Goal: Task Accomplishment & Management: Manage account settings

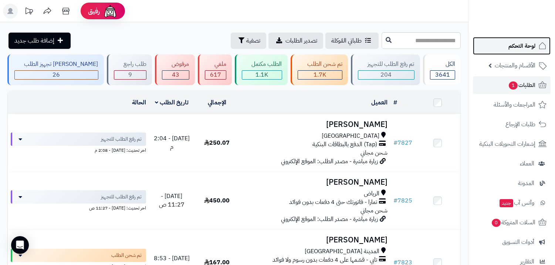
click at [515, 51] on link "لوحة التحكم" at bounding box center [512, 46] width 78 height 18
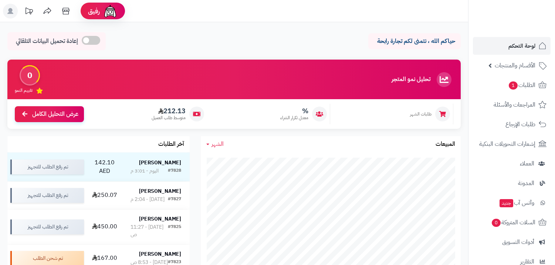
scroll to position [82, 0]
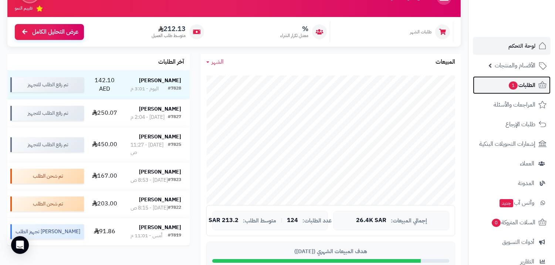
click at [518, 88] on span "الطلبات 1" at bounding box center [521, 85] width 27 height 10
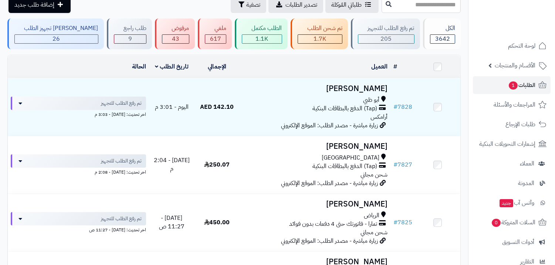
scroll to position [41, 0]
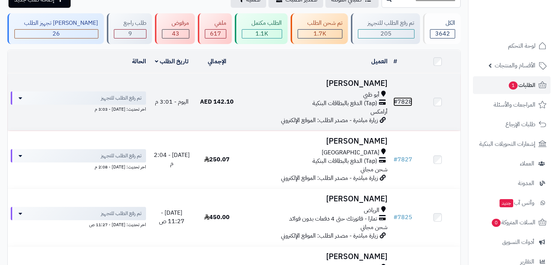
click at [402, 101] on link "# 7828" at bounding box center [402, 101] width 19 height 9
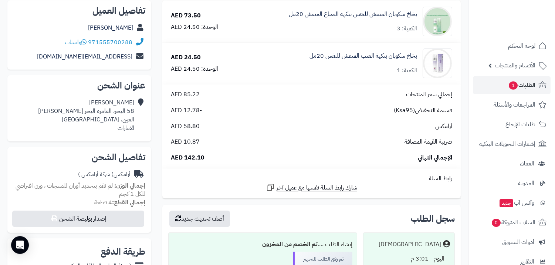
scroll to position [123, 0]
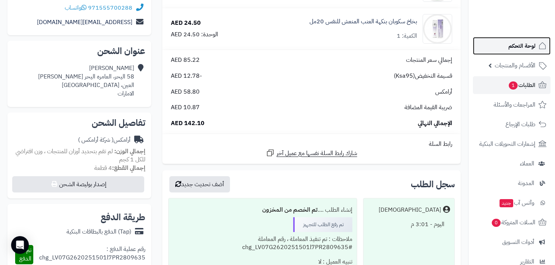
click at [522, 45] on span "لوحة التحكم" at bounding box center [521, 46] width 27 height 10
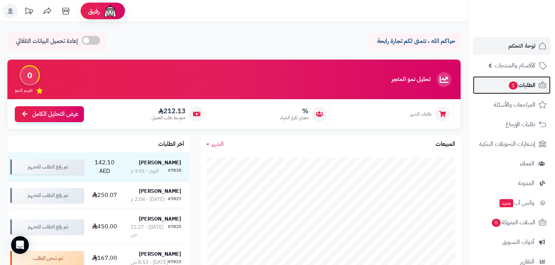
click at [520, 88] on span "الطلبات 1" at bounding box center [521, 85] width 27 height 10
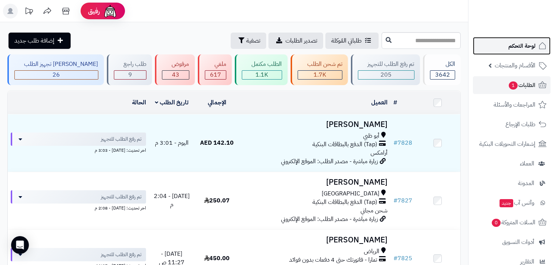
click at [516, 47] on span "لوحة التحكم" at bounding box center [521, 46] width 27 height 10
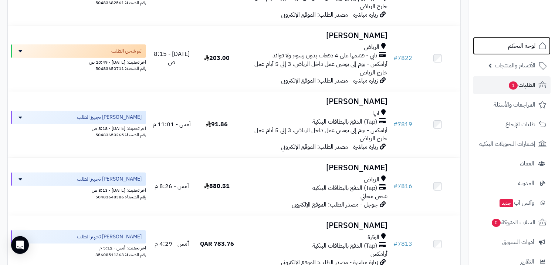
scroll to position [328, 0]
click at [510, 45] on span "لوحة التحكم" at bounding box center [521, 46] width 27 height 10
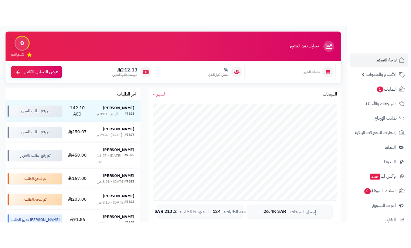
scroll to position [164, 0]
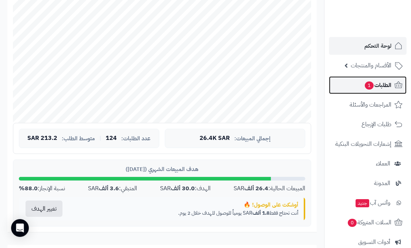
click at [359, 85] on link "الطلبات 1" at bounding box center [368, 85] width 78 height 18
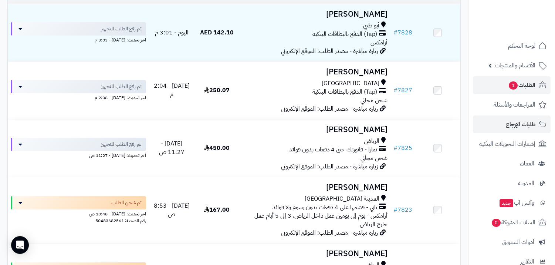
scroll to position [123, 0]
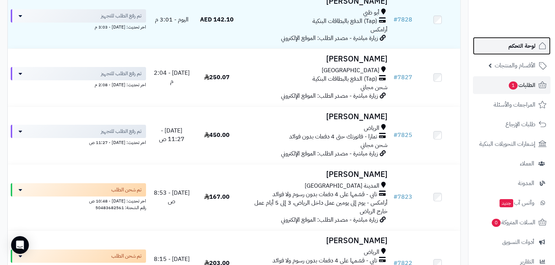
click at [411, 40] on link "لوحة التحكم" at bounding box center [512, 46] width 78 height 18
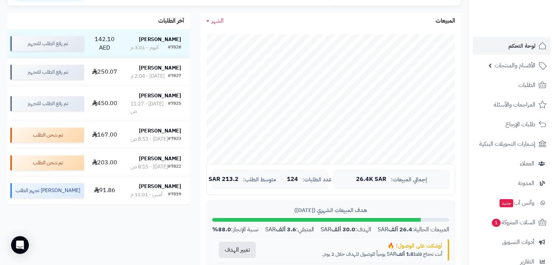
scroll to position [205, 0]
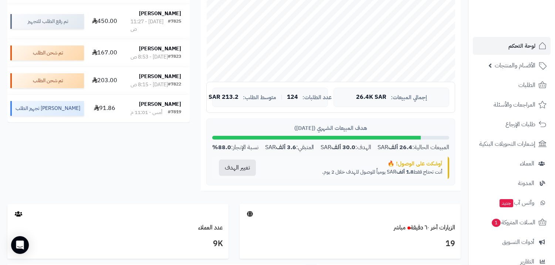
drag, startPoint x: 445, startPoint y: 169, endPoint x: 342, endPoint y: 173, distance: 102.8
click at [342, 173] on div "أوشكت على الوصول! 🔥 أنت تحتاج فقط 1.8 ألف SAR يومياً للوصول للهدف خلال 2 يوم." at bounding box center [355, 167] width 187 height 23
click at [393, 171] on p "أنت تحتاج فقط 1.8 ألف SAR يومياً للوصول للهدف خلال 2 يوم." at bounding box center [355, 171] width 174 height 7
drag, startPoint x: 394, startPoint y: 172, endPoint x: 411, endPoint y: 172, distance: 17.0
click at [411, 172] on strong "1.8 ألف" at bounding box center [404, 172] width 17 height 8
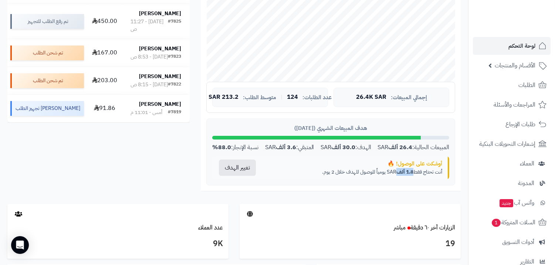
click at [409, 172] on strong "1.8 ألف" at bounding box center [404, 172] width 17 height 8
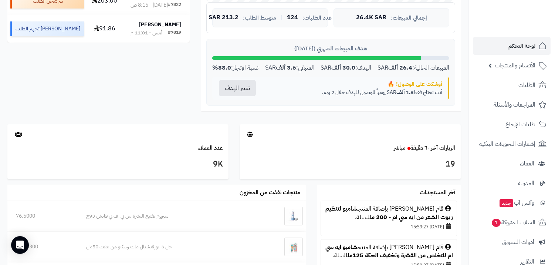
scroll to position [287, 0]
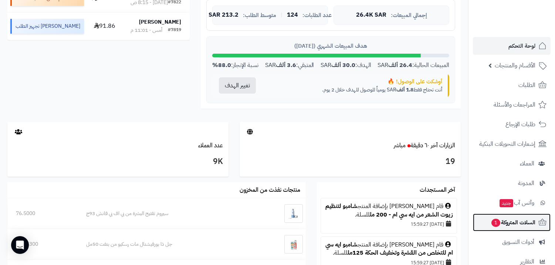
click at [505, 220] on span "السلات المتروكة 1" at bounding box center [512, 222] width 45 height 10
